Goal: Task Accomplishment & Management: Complete application form

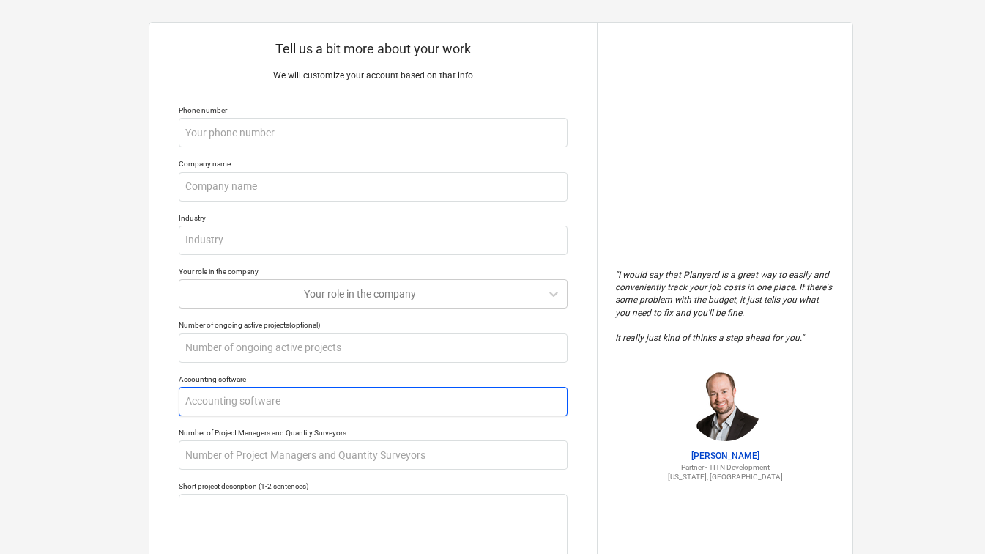
scroll to position [32, 0]
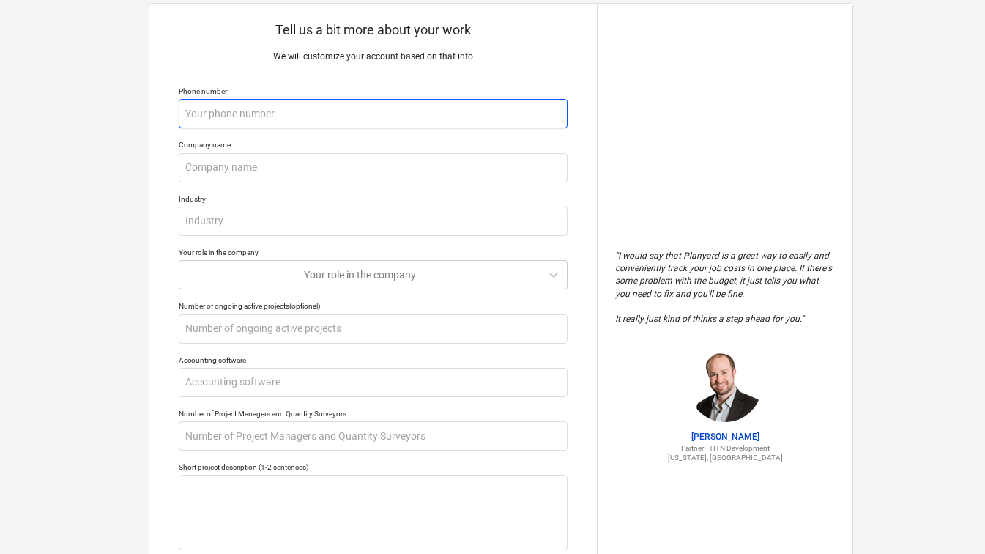
click at [310, 108] on input "text" at bounding box center [373, 113] width 389 height 29
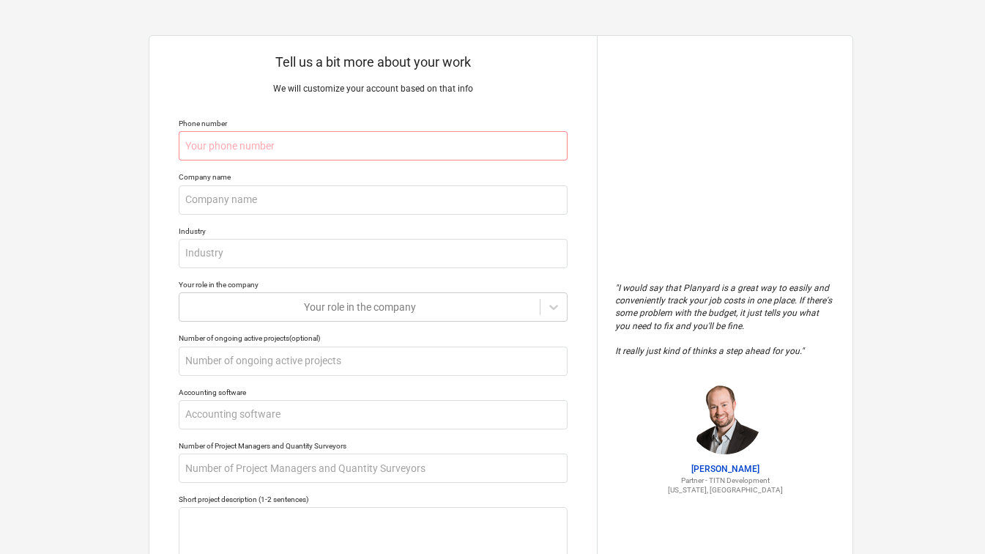
type textarea "x"
